Goal: Information Seeking & Learning: Learn about a topic

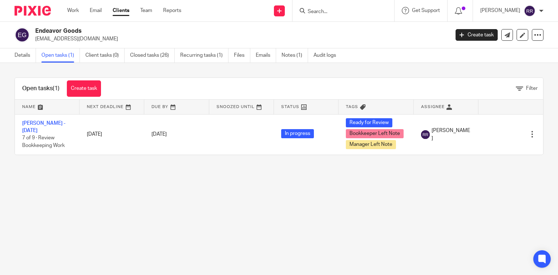
click at [118, 12] on link "Clients" at bounding box center [121, 10] width 17 height 7
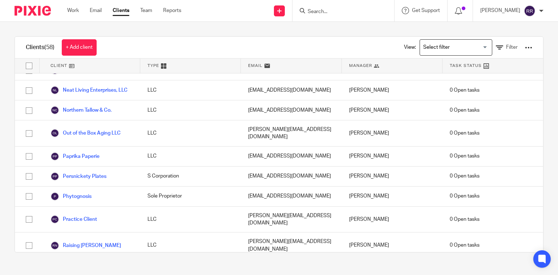
scroll to position [640, 0]
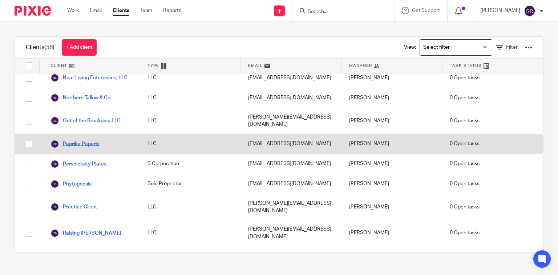
click at [76, 140] on link "Paprika Paperie" at bounding box center [75, 144] width 49 height 9
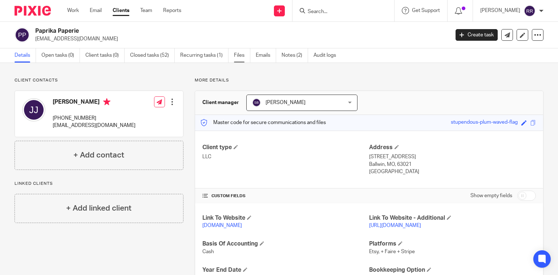
click at [236, 57] on link "Files" at bounding box center [242, 55] width 16 height 14
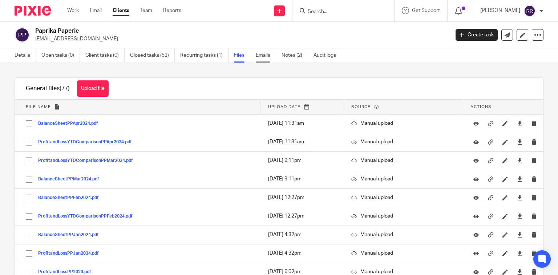
click at [264, 55] on link "Emails" at bounding box center [266, 55] width 20 height 14
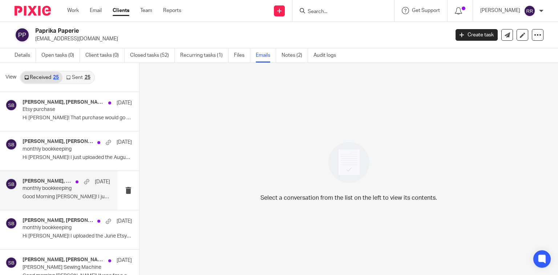
click at [75, 198] on p "Good Morning Sabrina! I just uploaded the Etsy..." at bounding box center [67, 197] width 88 height 6
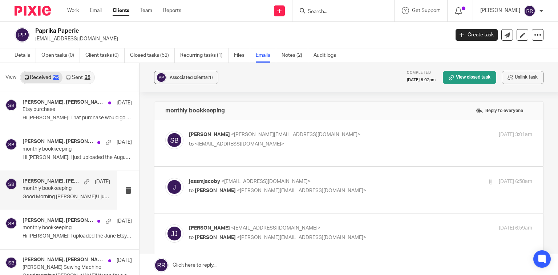
click at [122, 13] on link "Clients" at bounding box center [121, 10] width 17 height 7
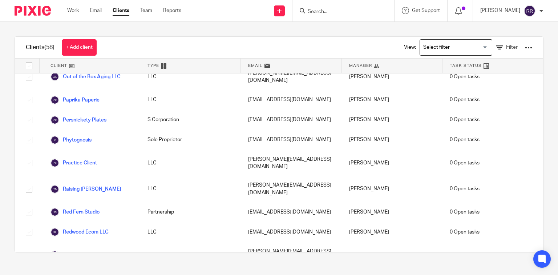
scroll to position [698, 0]
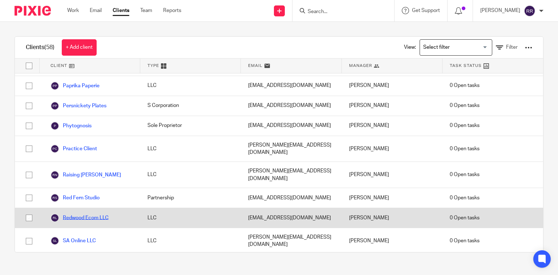
click at [93, 213] on link "Redwood Ecom LLC" at bounding box center [80, 217] width 58 height 9
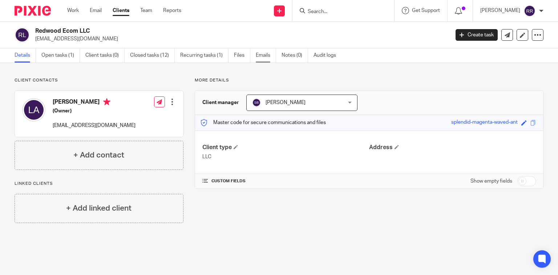
click at [265, 56] on link "Emails" at bounding box center [266, 55] width 20 height 14
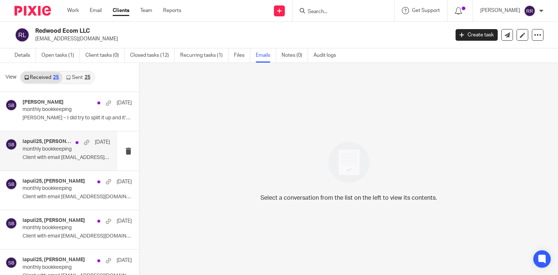
click at [65, 155] on p "Client with email [EMAIL_ADDRESS][DOMAIN_NAME] uploaded..." at bounding box center [67, 158] width 88 height 6
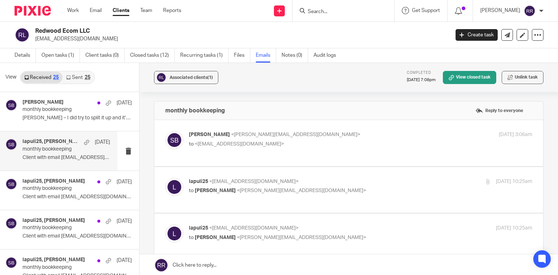
click at [124, 12] on link "Clients" at bounding box center [121, 10] width 17 height 7
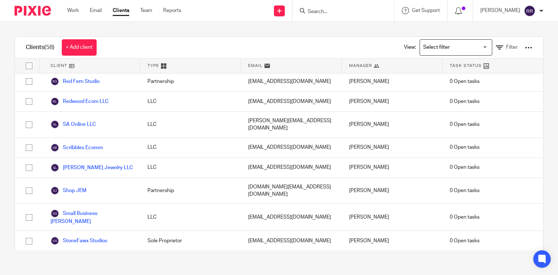
scroll to position [873, 0]
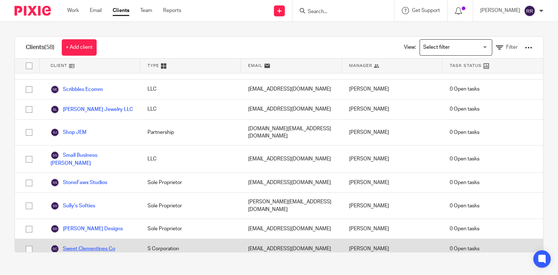
click at [88, 244] on link "Sweet Clementines Co" at bounding box center [83, 248] width 65 height 9
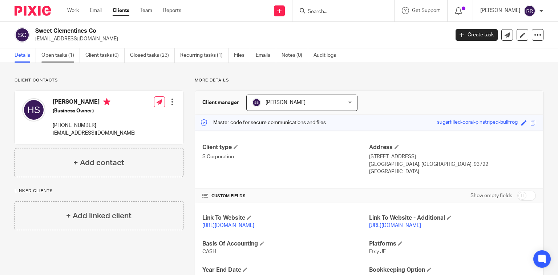
click at [52, 55] on link "Open tasks (1)" at bounding box center [60, 55] width 39 height 14
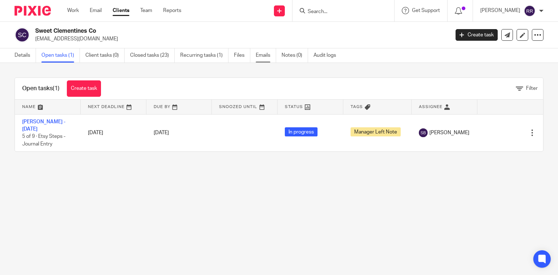
click at [267, 55] on link "Emails" at bounding box center [266, 55] width 20 height 14
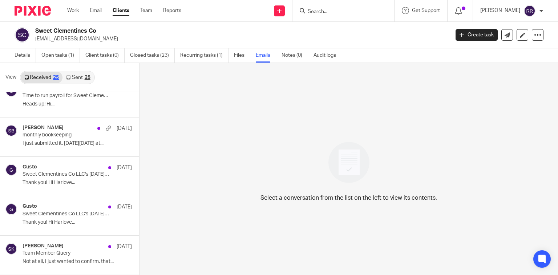
scroll to position [349, 0]
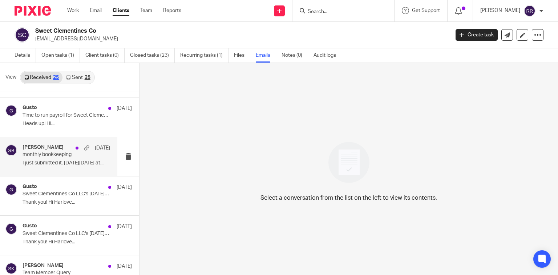
click at [57, 153] on p "monthly bookkeeping" at bounding box center [58, 155] width 70 height 6
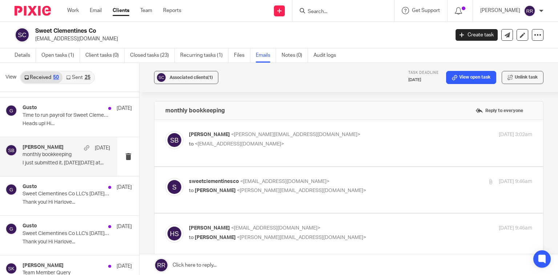
click at [67, 156] on p "monthly bookkeeping" at bounding box center [58, 155] width 70 height 6
click at [53, 155] on p "monthly bookkeeping" at bounding box center [58, 155] width 70 height 6
click at [254, 181] on span "<sweetclementinesco@gmail.com>" at bounding box center [284, 181] width 89 height 5
checkbox input "true"
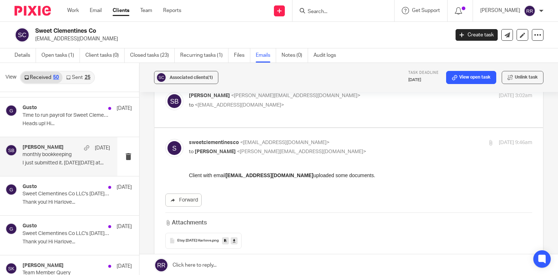
scroll to position [58, 0]
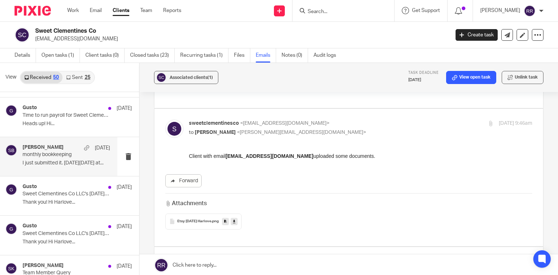
click at [124, 10] on link "Clients" at bounding box center [121, 10] width 17 height 7
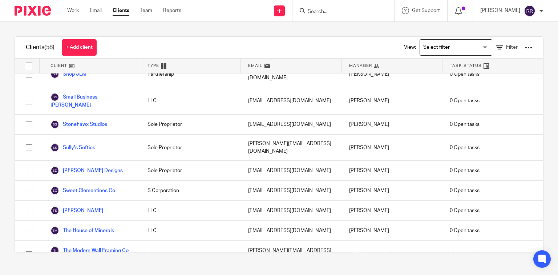
scroll to position [1021, 0]
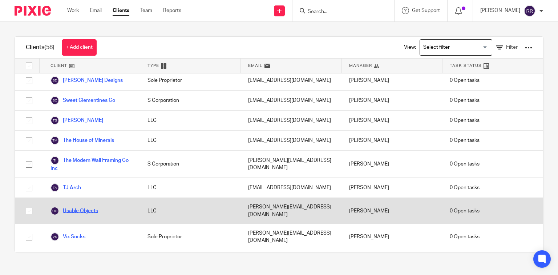
click at [85, 207] on link "Usable Objects" at bounding box center [75, 211] width 48 height 9
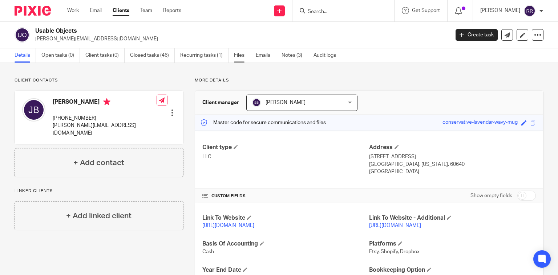
click at [240, 57] on link "Files" at bounding box center [242, 55] width 16 height 14
click at [263, 56] on link "Emails" at bounding box center [266, 55] width 20 height 14
